Goal: Task Accomplishment & Management: Complete application form

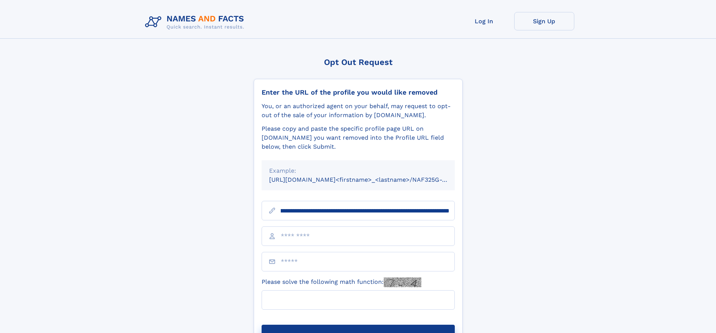
scroll to position [0, 78]
type input "**********"
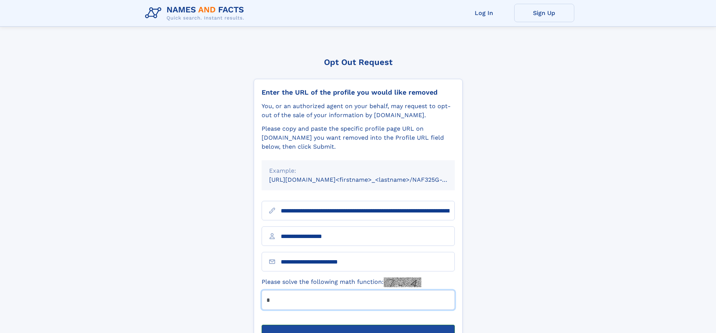
type input "*"
click at [358, 325] on button "Submit Opt Out Request" at bounding box center [358, 337] width 193 height 24
